Goal: Navigation & Orientation: Understand site structure

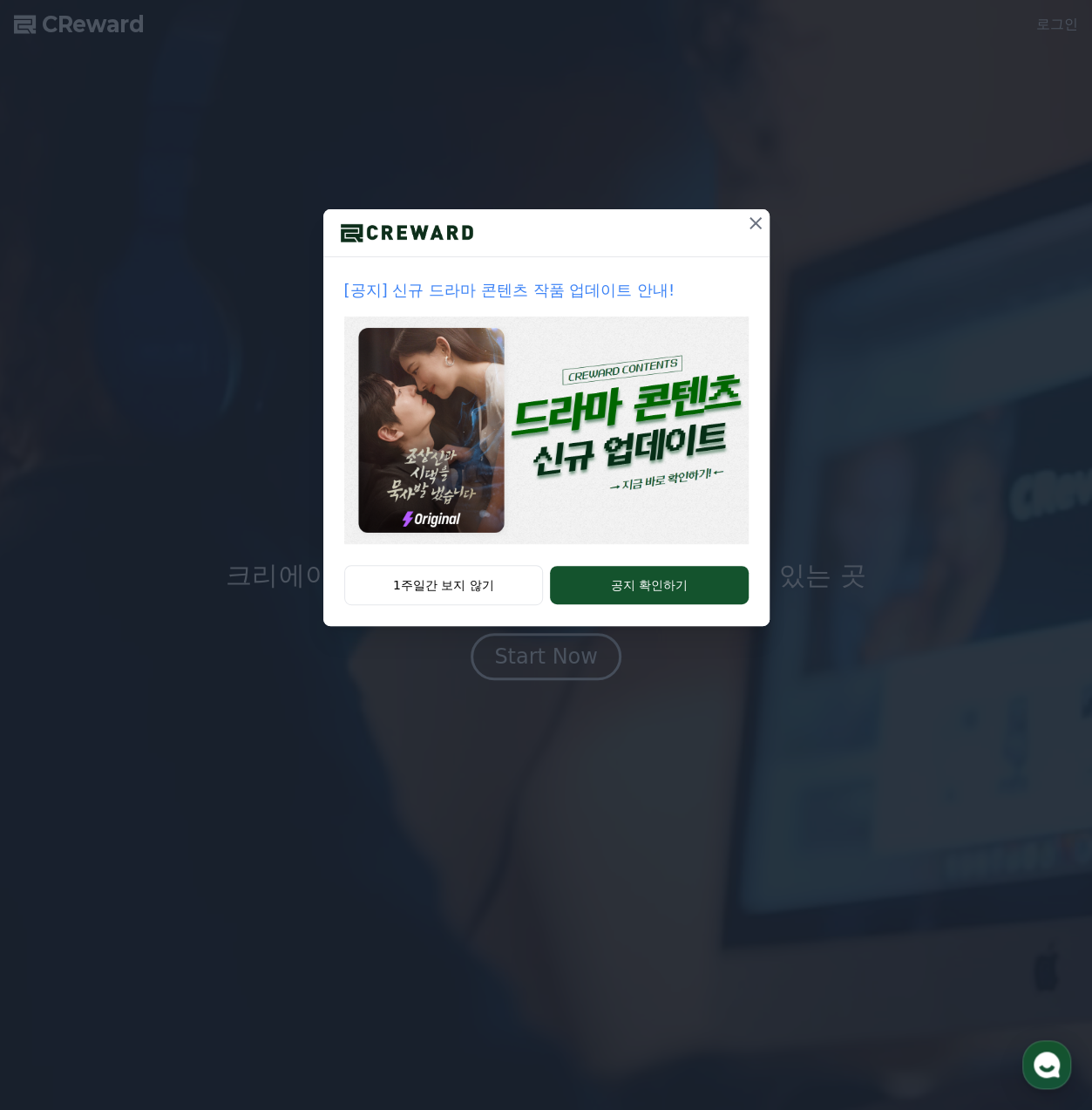
click at [767, 225] on button at bounding box center [756, 223] width 28 height 28
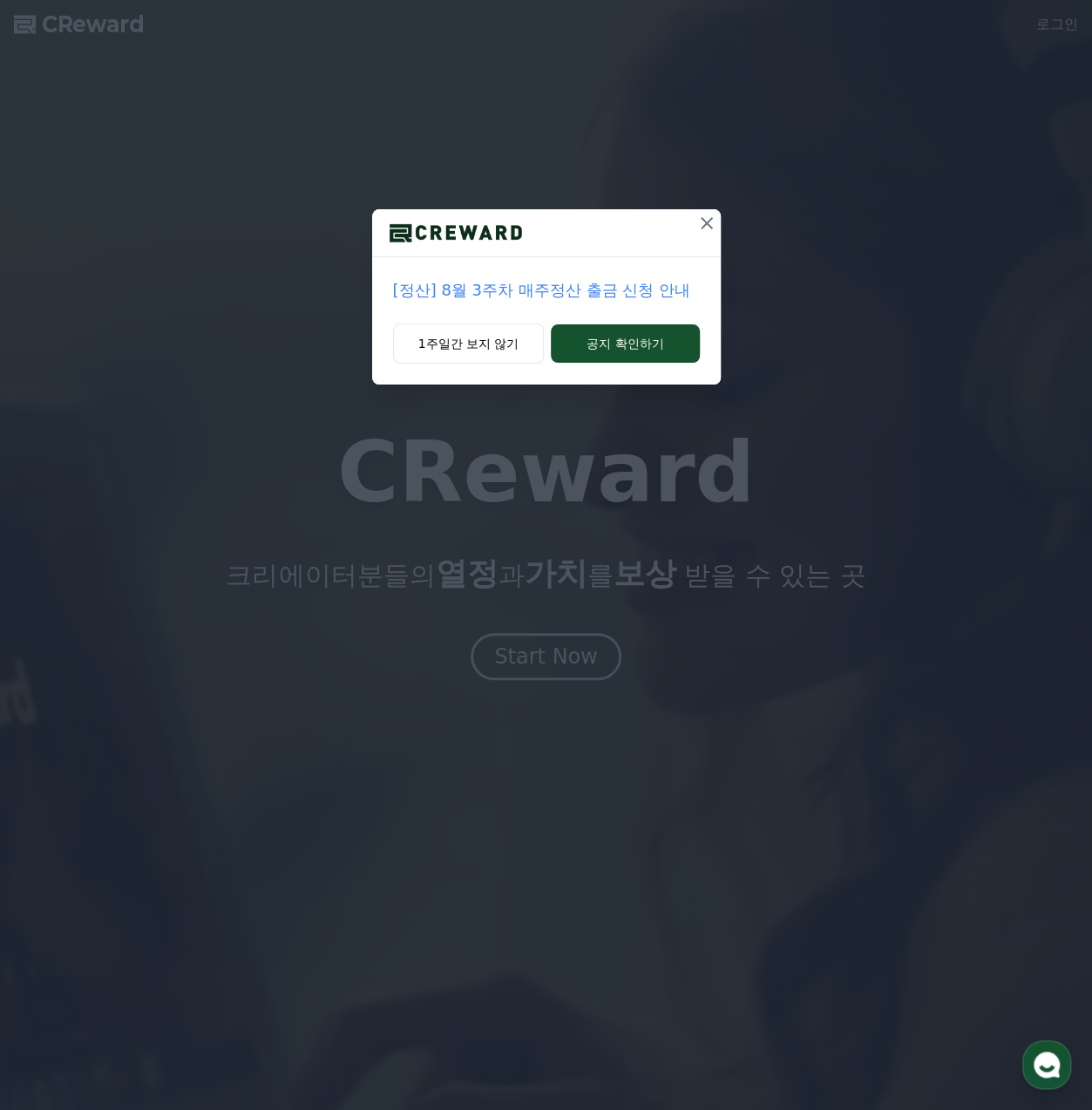
click at [710, 222] on icon at bounding box center [707, 223] width 21 height 21
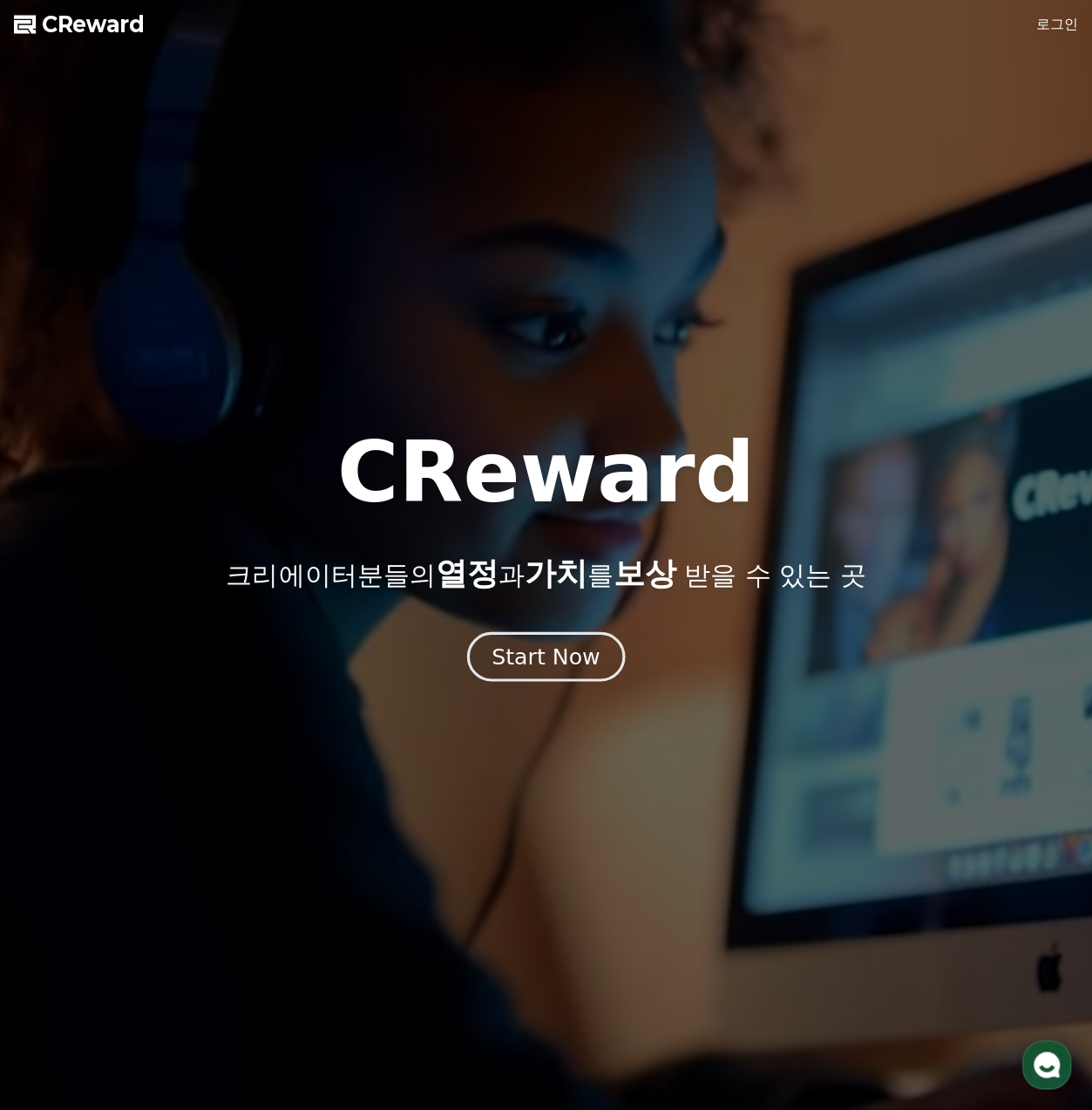
click at [550, 660] on div "Start Now" at bounding box center [545, 657] width 108 height 30
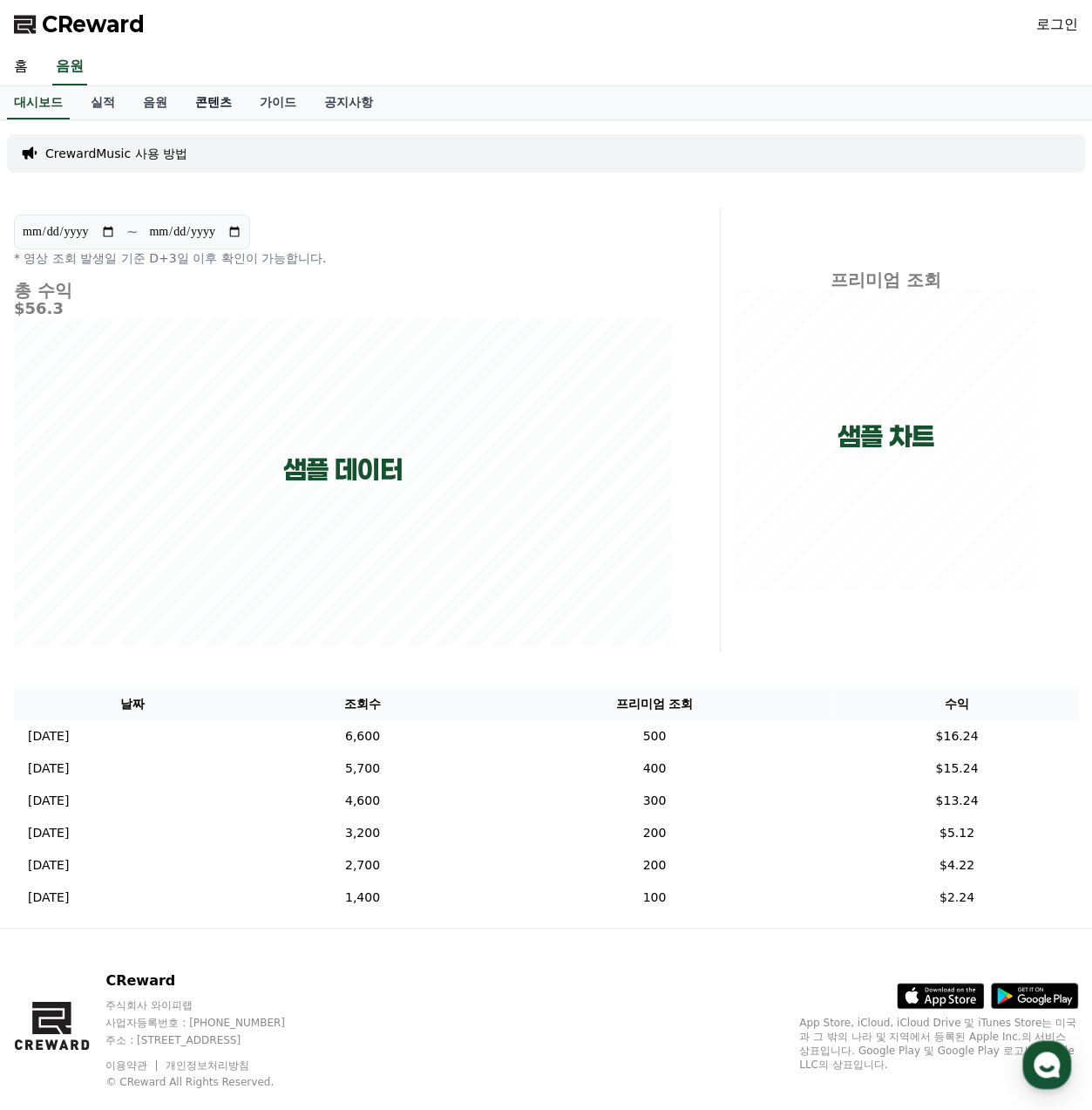
click at [222, 112] on link "콘텐츠" at bounding box center [213, 103] width 64 height 33
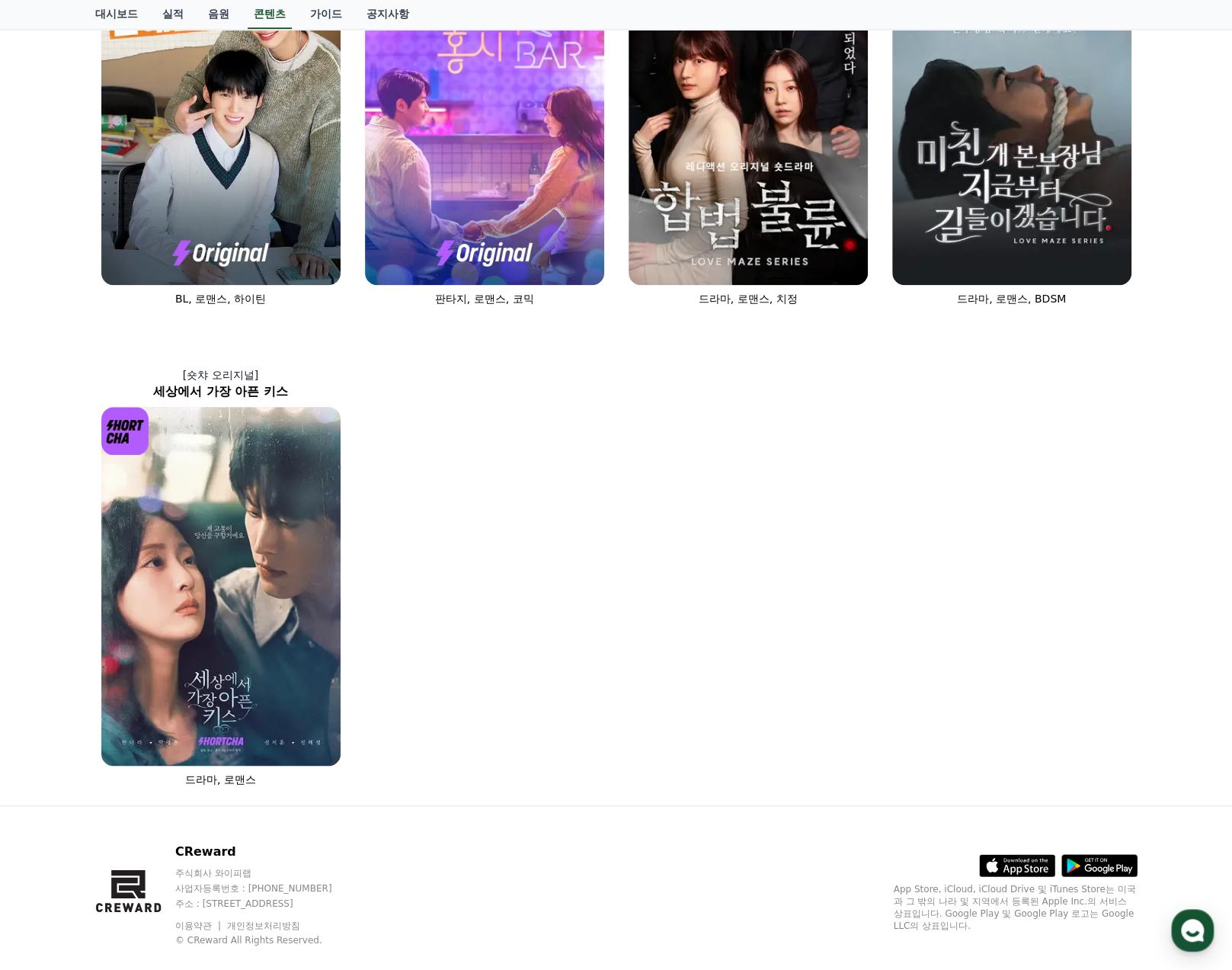
scroll to position [760, 0]
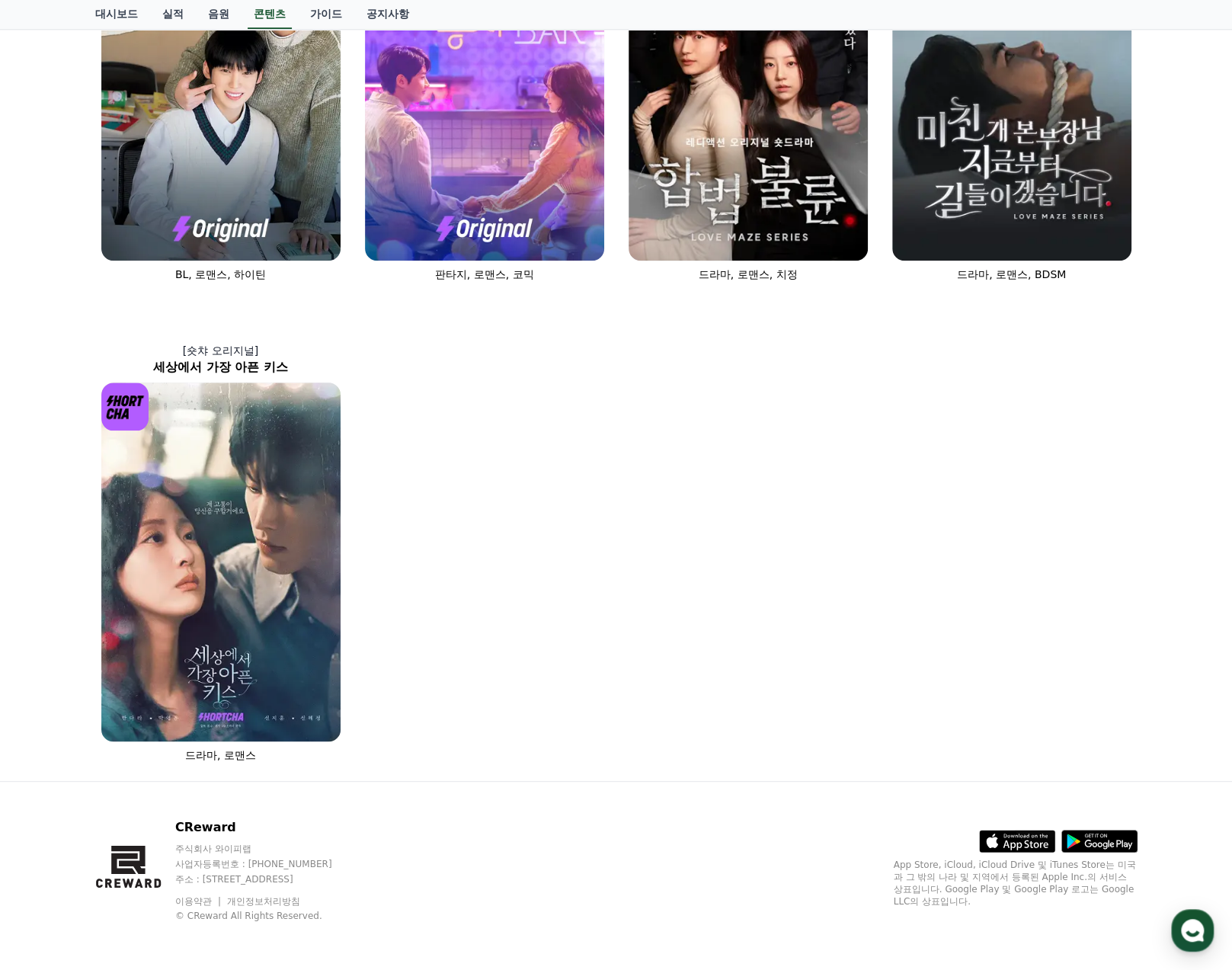
drag, startPoint x: 891, startPoint y: 485, endPoint x: 101, endPoint y: 141, distance: 861.6
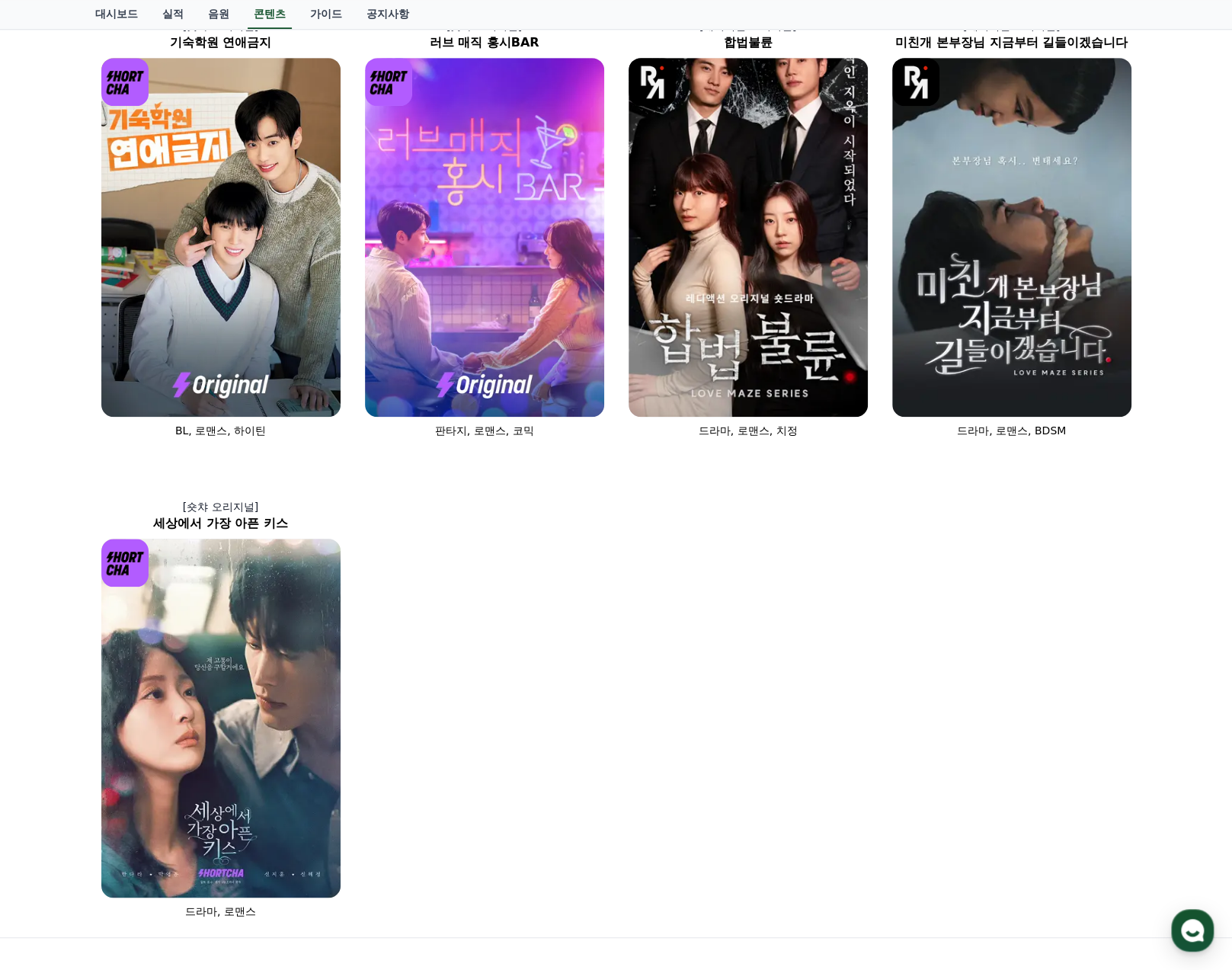
scroll to position [0, 0]
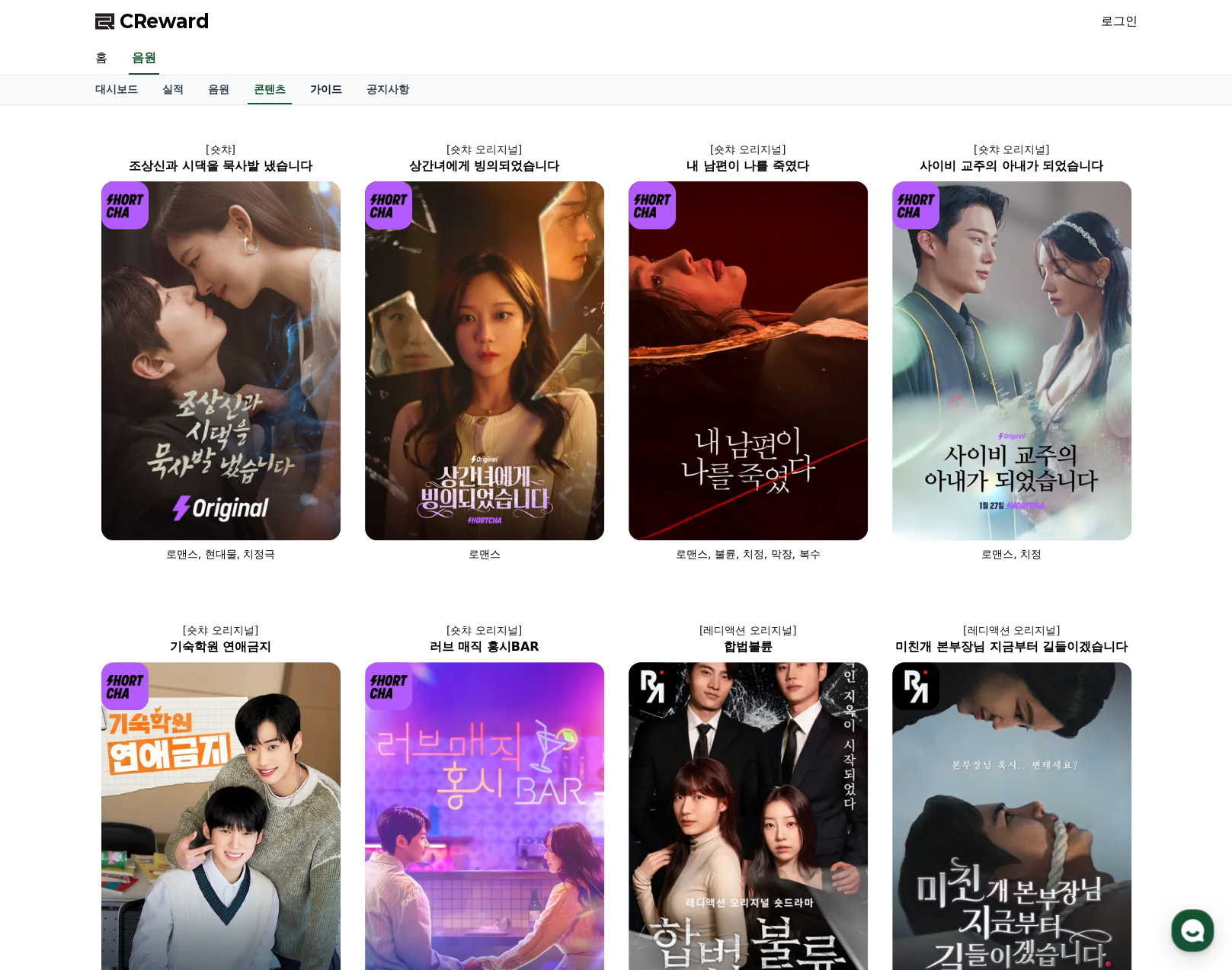
click at [318, 88] on link "가이드" at bounding box center [325, 90] width 56 height 29
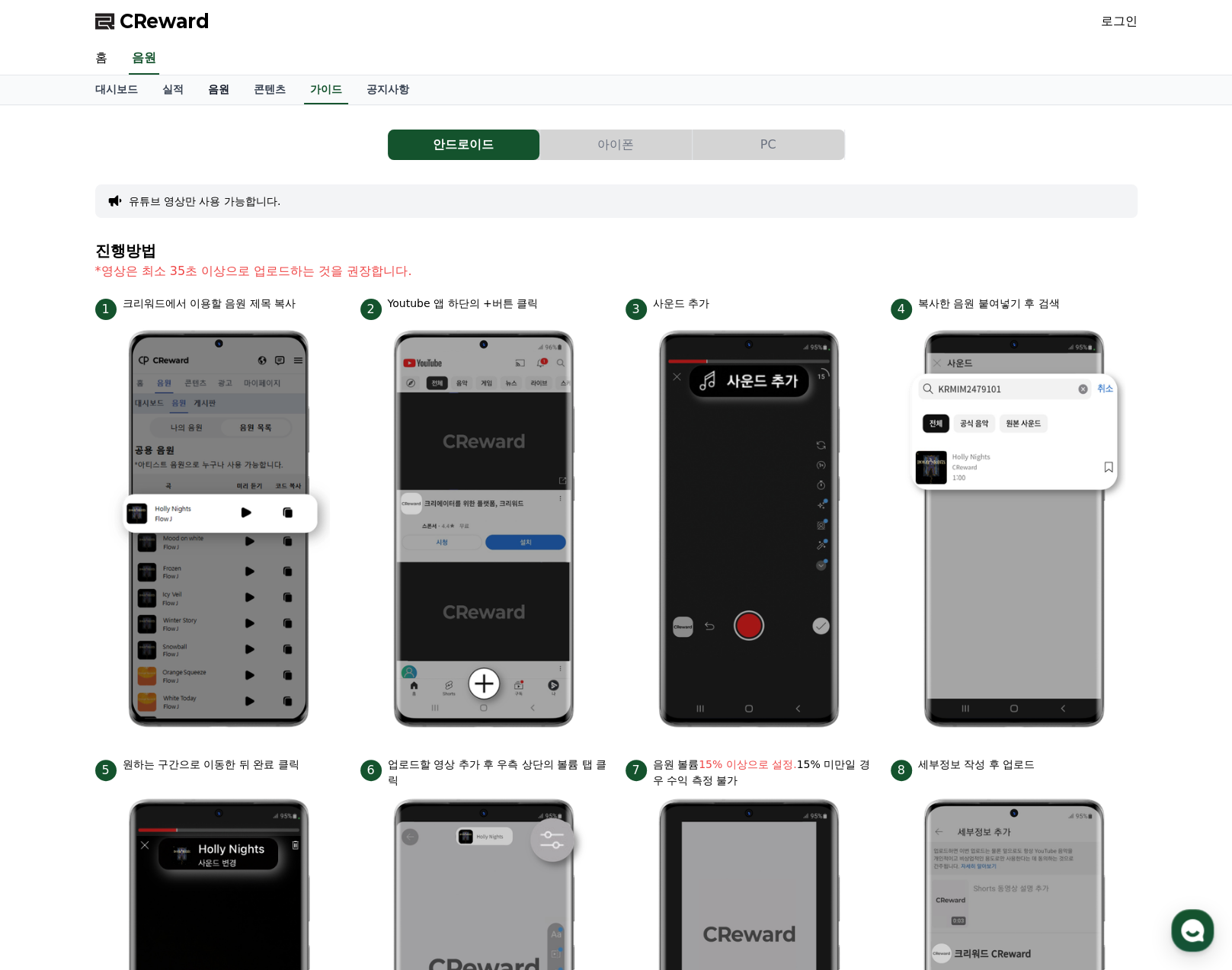
click at [227, 94] on link "음원" at bounding box center [219, 90] width 46 height 29
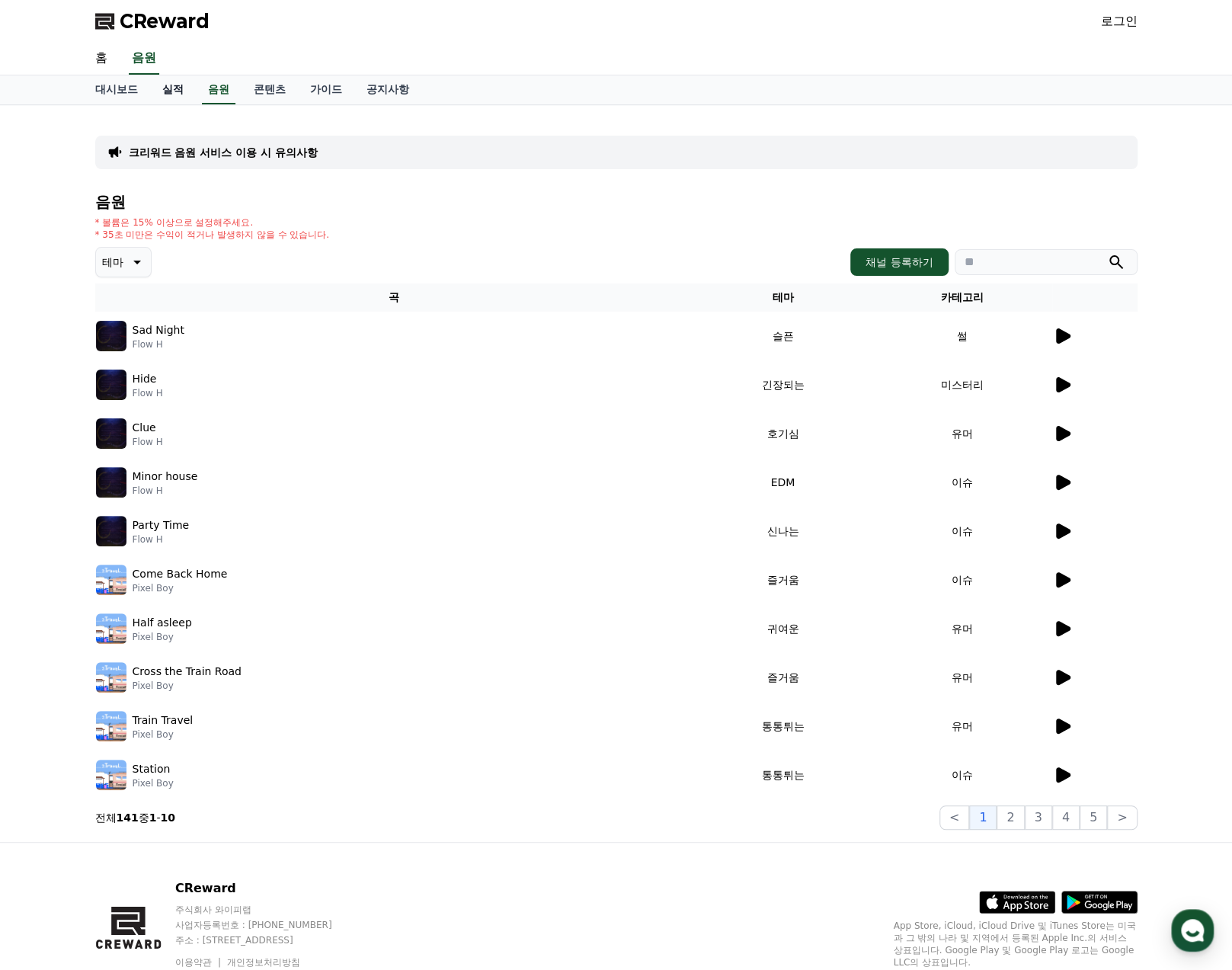
click at [169, 96] on link "실적" at bounding box center [173, 90] width 46 height 29
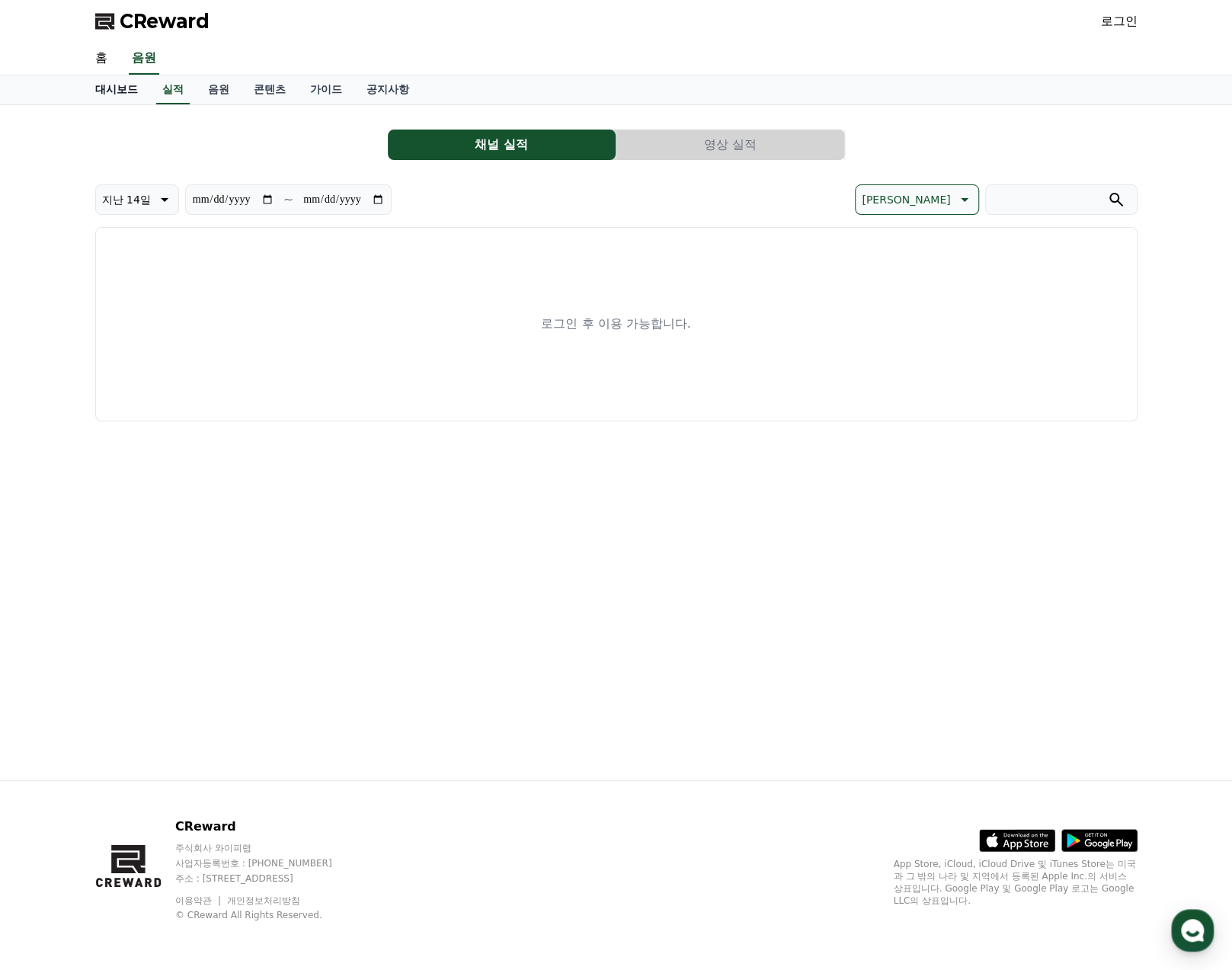
click at [107, 94] on link "대시보드" at bounding box center [116, 90] width 67 height 29
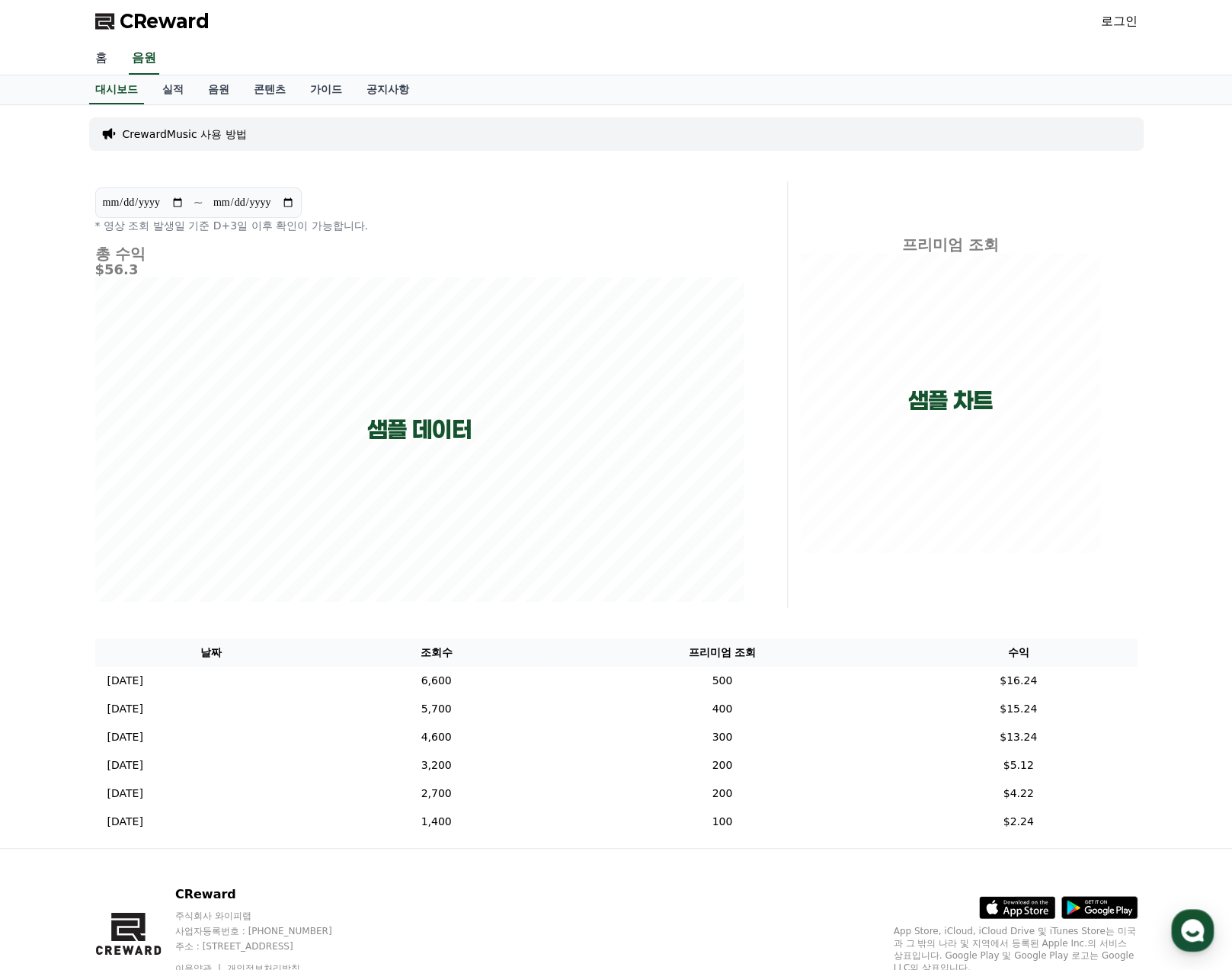
click at [96, 51] on link "홈" at bounding box center [101, 59] width 37 height 32
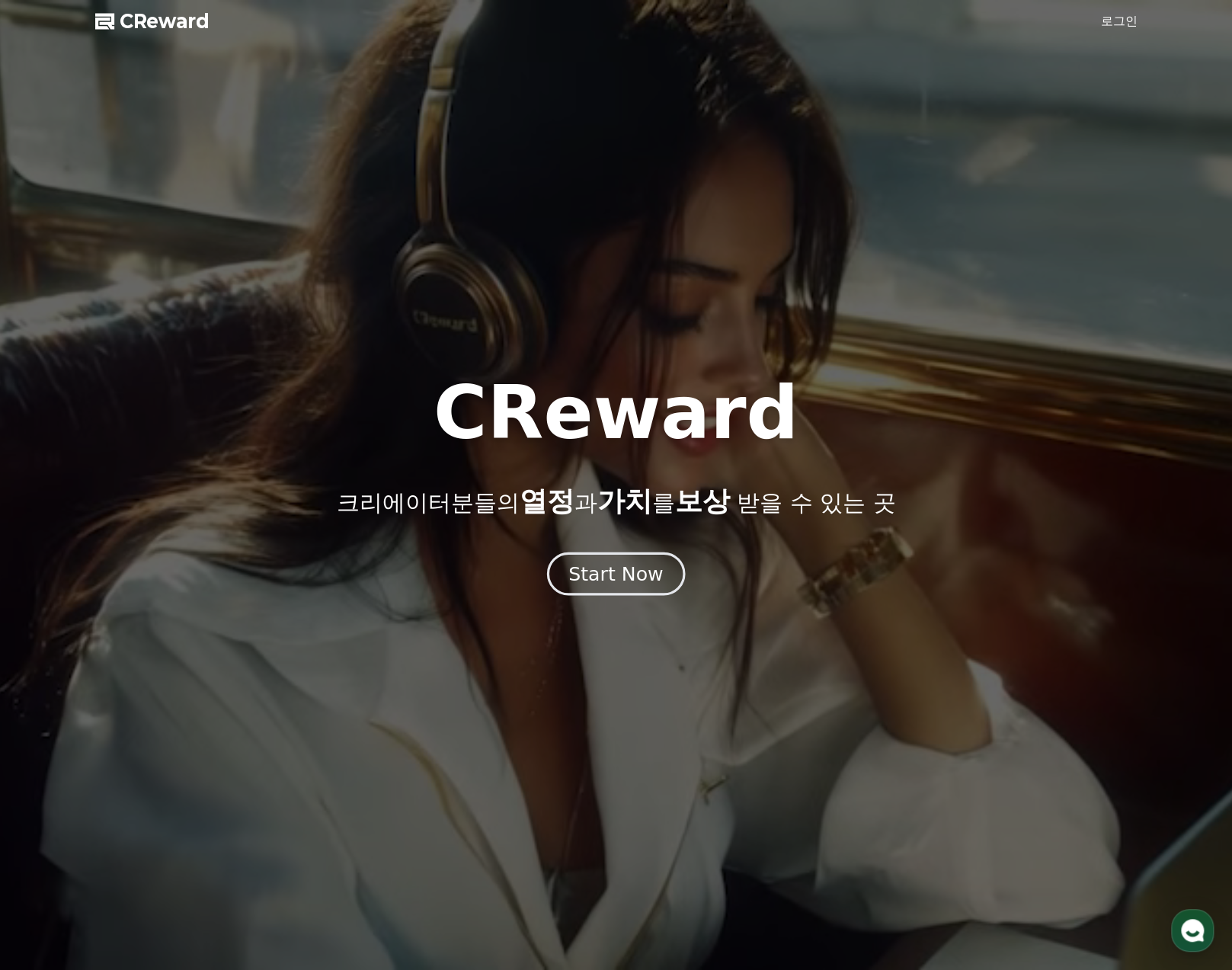
click at [631, 553] on div "CReward 크리에이터분들의 열정 과 가치 를 보상 받을 수 있는 곳 Start Now" at bounding box center [616, 485] width 1232 height 218
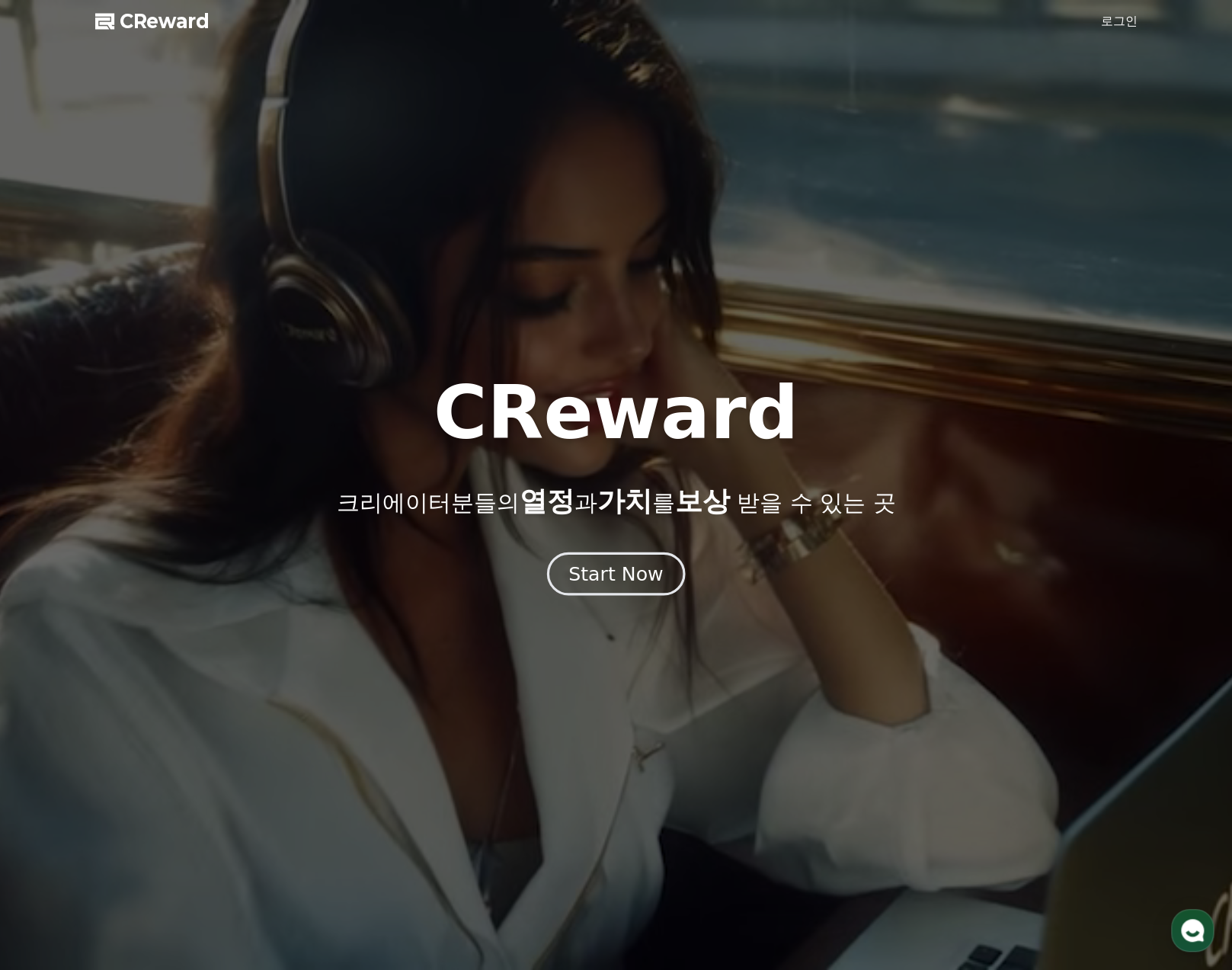
click at [643, 579] on div "Start Now" at bounding box center [615, 574] width 94 height 26
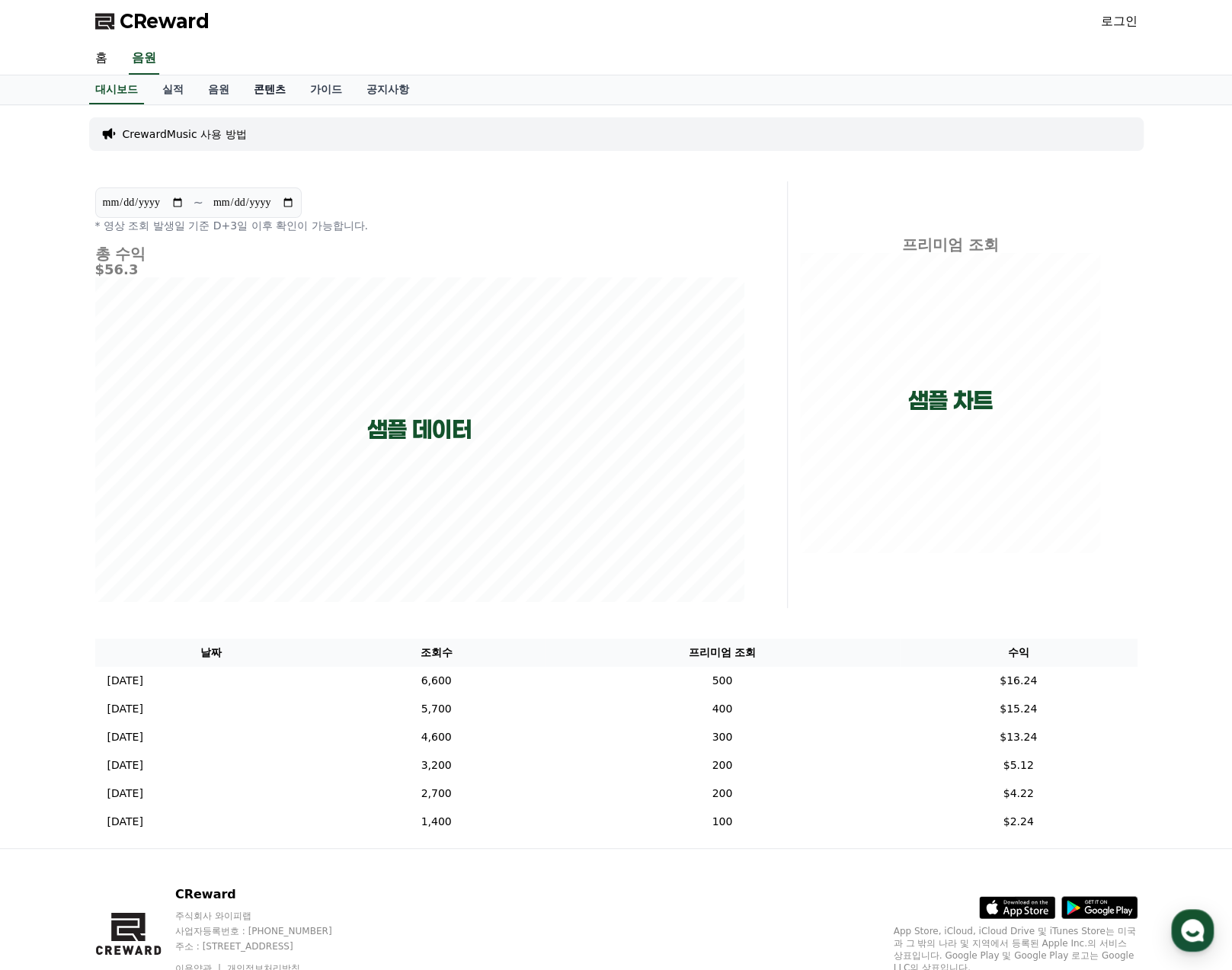
click at [264, 89] on link "콘텐츠" at bounding box center [269, 90] width 56 height 29
